Goal: Find specific page/section: Find specific page/section

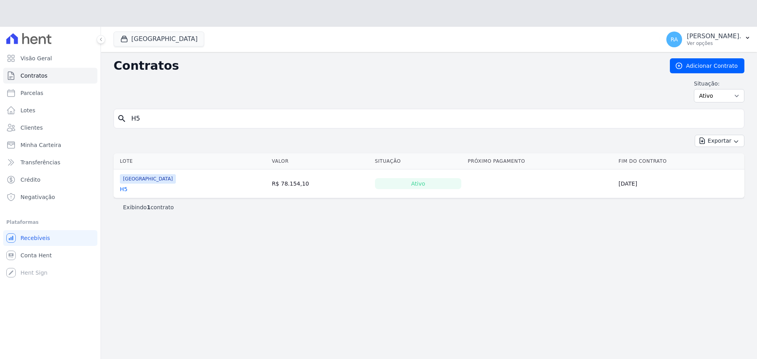
drag, startPoint x: 151, startPoint y: 93, endPoint x: 110, endPoint y: 94, distance: 40.6
click at [110, 94] on div "Contratos Adicionar Contrato Situação: Ativo Todos Pausado Distratado Rascunho …" at bounding box center [429, 219] width 656 height 334
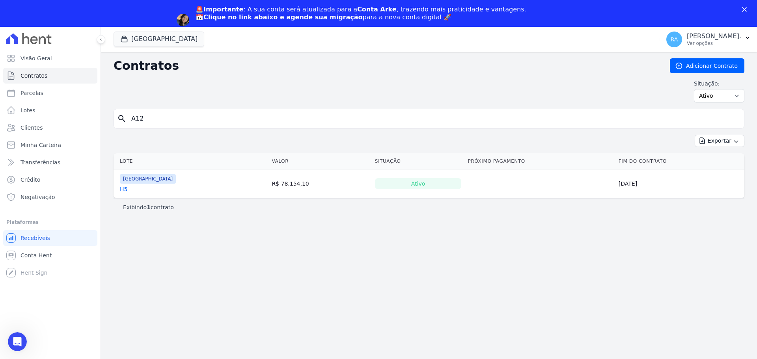
type input "A12"
click at [126, 189] on link "A12" at bounding box center [125, 189] width 11 height 8
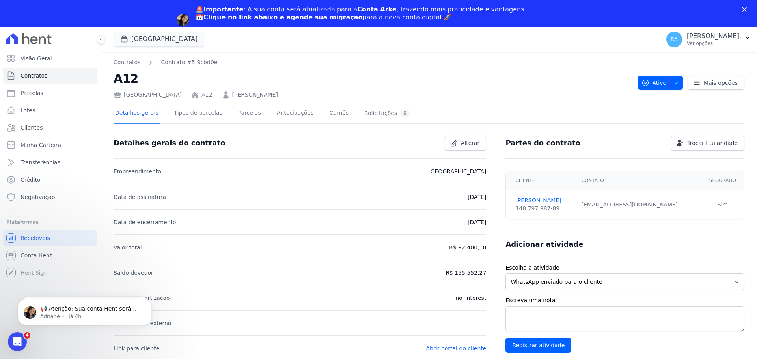
drag, startPoint x: 320, startPoint y: 96, endPoint x: 232, endPoint y: 93, distance: 87.6
click at [224, 92] on div "[GEOGRAPHIC_DATA] A12 [PERSON_NAME]" at bounding box center [373, 93] width 518 height 11
copy link "[PERSON_NAME]"
